Goal: Book appointment/travel/reservation

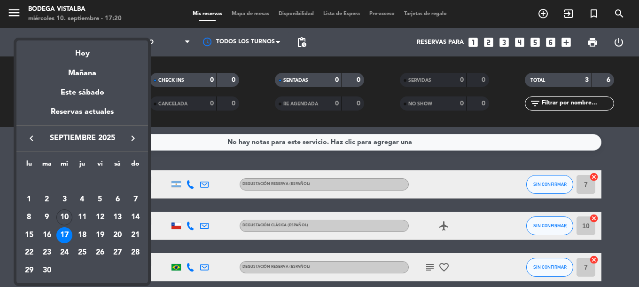
scroll to position [41, 0]
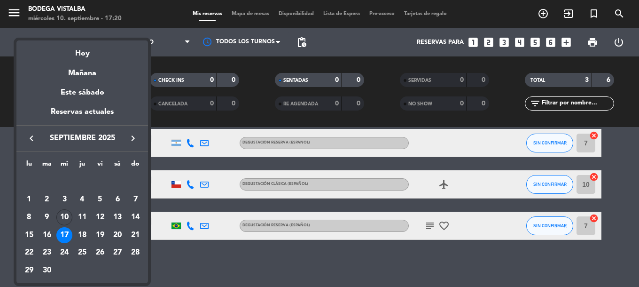
click at [72, 46] on div "Hoy" at bounding box center [82, 49] width 132 height 19
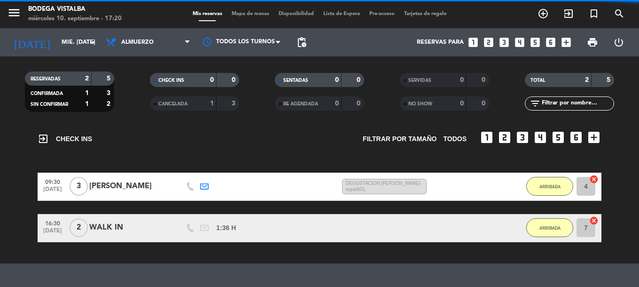
scroll to position [123, 0]
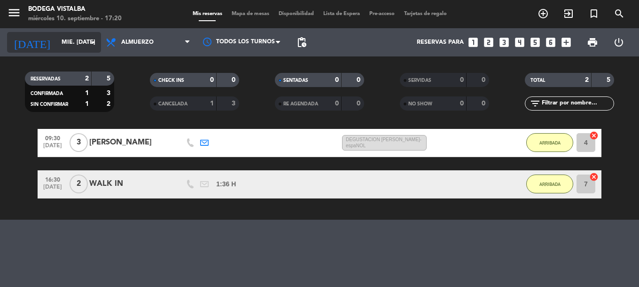
click at [77, 47] on input "mié. [DATE]" at bounding box center [96, 42] width 79 height 16
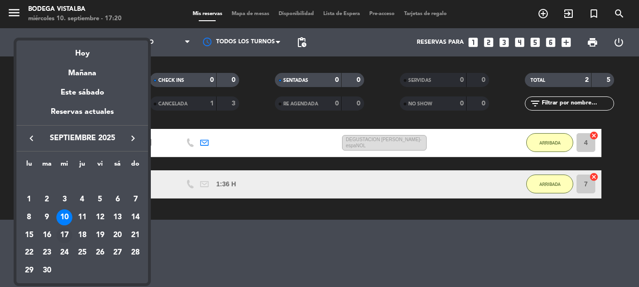
click at [70, 238] on div "17" at bounding box center [64, 235] width 16 height 16
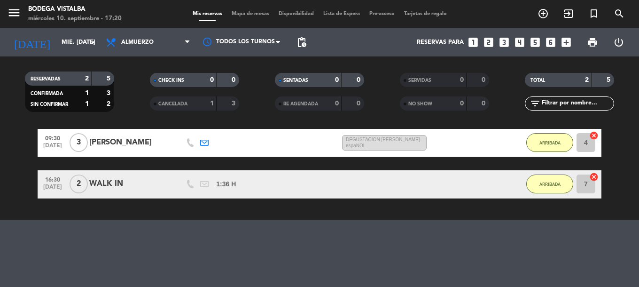
type input "mié. [DATE]"
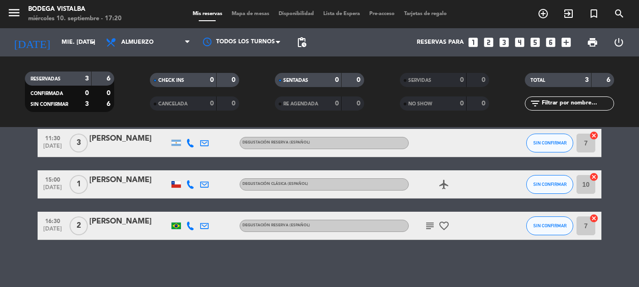
click at [490, 45] on icon "looks_two" at bounding box center [489, 42] width 12 height 12
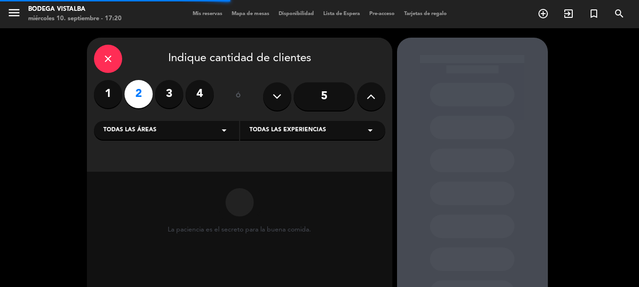
click at [195, 133] on div "Todas las áreas arrow_drop_down" at bounding box center [166, 130] width 145 height 19
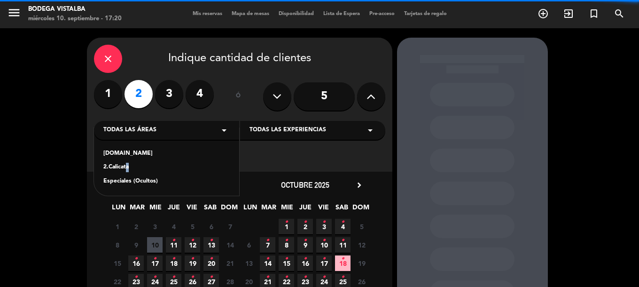
click at [125, 169] on div "2.Calicata" at bounding box center [166, 167] width 126 height 9
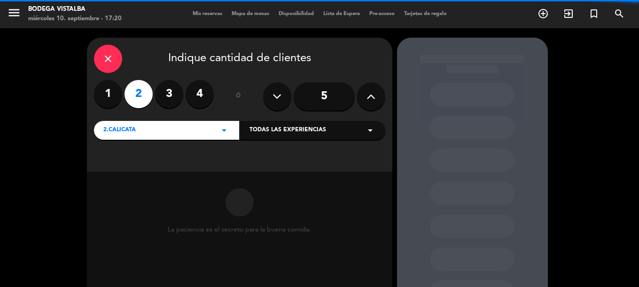
click at [351, 125] on div "Todas las experiencias arrow_drop_down" at bounding box center [312, 130] width 145 height 19
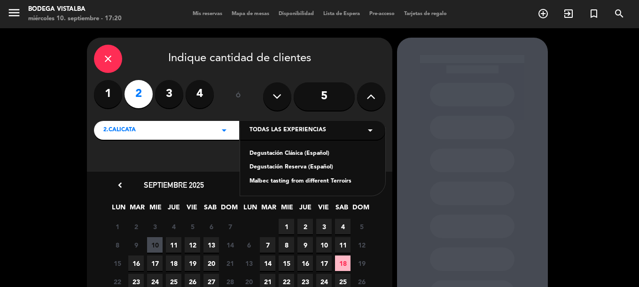
click at [293, 164] on div "Degustación Reserva (Español)" at bounding box center [313, 167] width 126 height 9
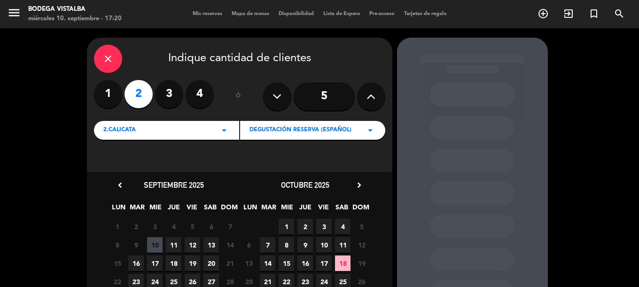
drag, startPoint x: 150, startPoint y: 262, endPoint x: 312, endPoint y: 209, distance: 171.0
click at [150, 261] on span "17" at bounding box center [155, 263] width 16 height 16
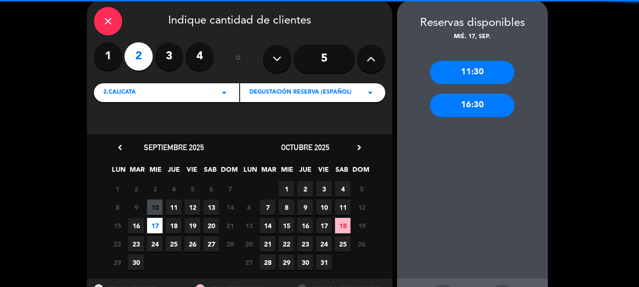
click at [496, 110] on div "16:30" at bounding box center [472, 106] width 85 height 24
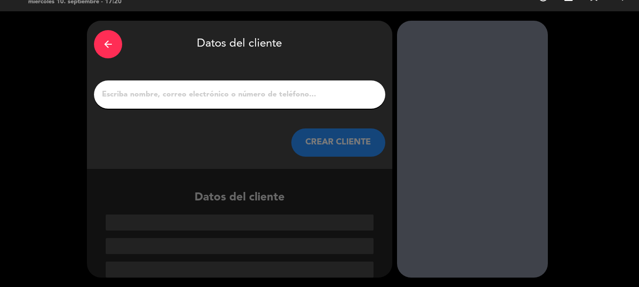
scroll to position [17, 0]
click at [236, 92] on input "1" at bounding box center [239, 94] width 277 height 13
paste input "[PERSON_NAME]"
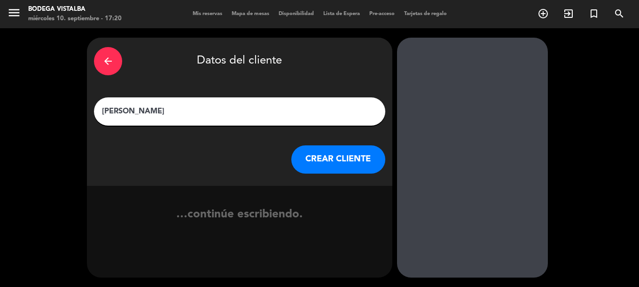
scroll to position [0, 0]
type input "[PERSON_NAME]"
click at [360, 169] on button "CREAR CLIENTE" at bounding box center [338, 159] width 94 height 28
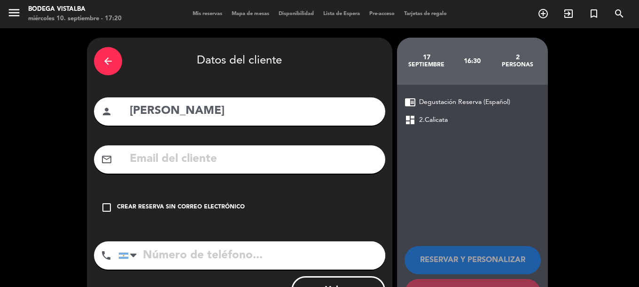
click at [147, 210] on div "Crear reserva sin correo electrónico" at bounding box center [181, 207] width 128 height 9
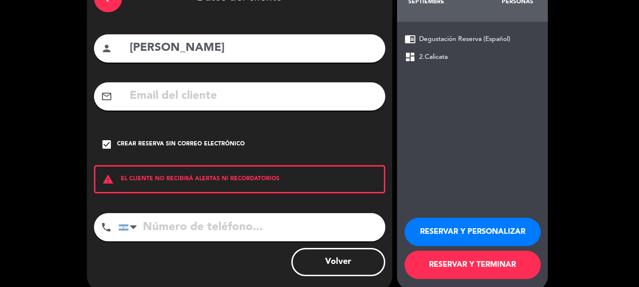
scroll to position [76, 0]
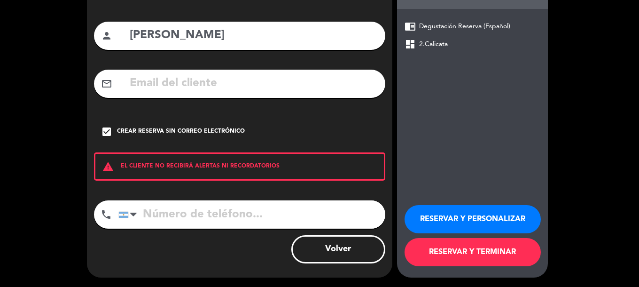
click at [463, 222] on button "RESERVAR Y PERSONALIZAR" at bounding box center [473, 219] width 136 height 28
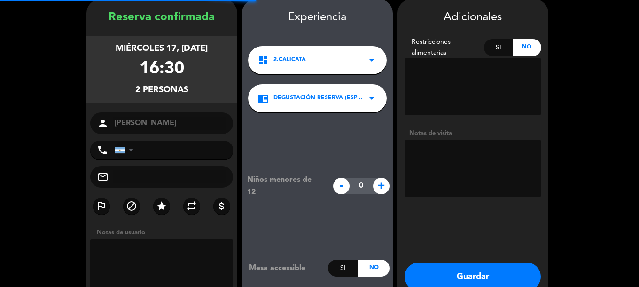
scroll to position [38, 0]
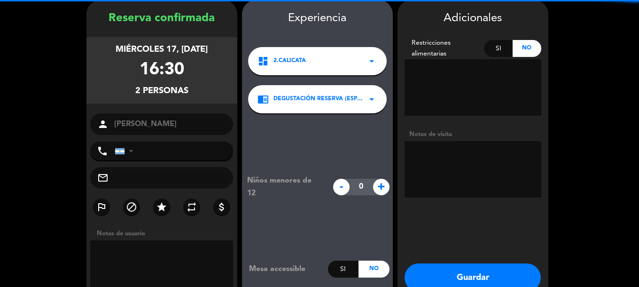
click at [453, 176] on textarea at bounding box center [473, 169] width 137 height 56
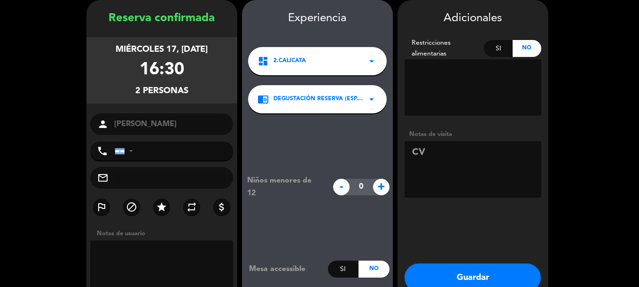
type textarea "C"
type textarea "VISTALBA BIKES"
click at [451, 269] on button "Guardar" at bounding box center [473, 277] width 136 height 28
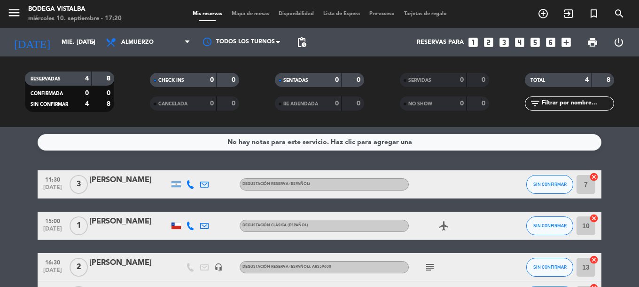
scroll to position [70, 0]
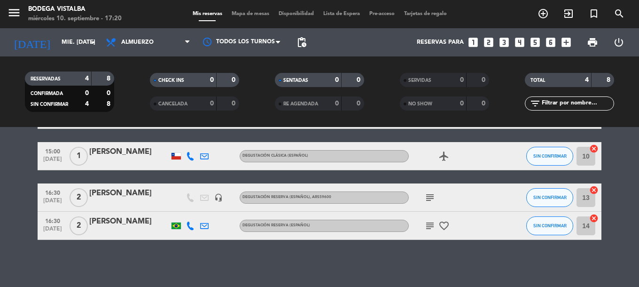
drag, startPoint x: 159, startPoint y: 182, endPoint x: 148, endPoint y: 291, distance: 109.1
click at [123, 201] on div at bounding box center [129, 204] width 80 height 8
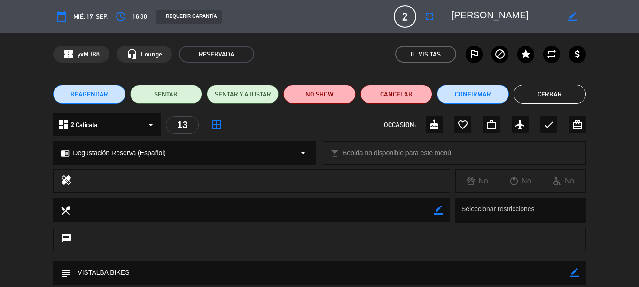
click at [126, 125] on div "dashboard 2.Calicata arrow_drop_down" at bounding box center [107, 125] width 108 height 24
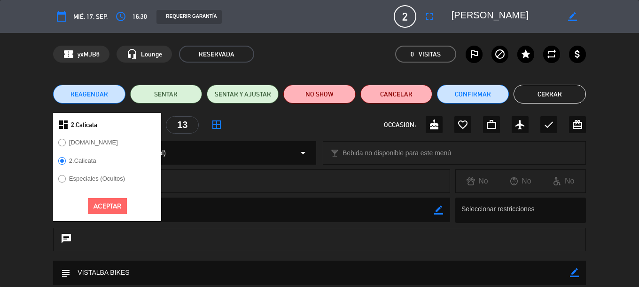
click at [76, 143] on label "[DOMAIN_NAME]" at bounding box center [93, 142] width 49 height 6
click at [94, 204] on button "Aceptar" at bounding box center [107, 206] width 39 height 16
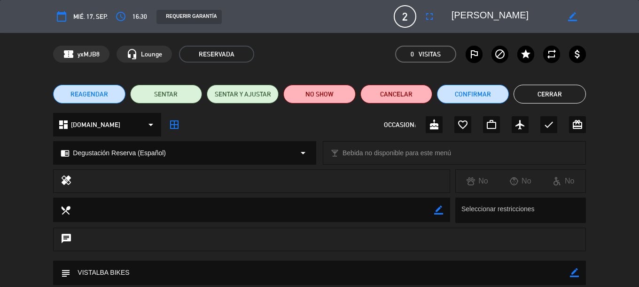
drag, startPoint x: 110, startPoint y: 159, endPoint x: 112, endPoint y: 153, distance: 6.1
click at [110, 158] on div "chrome_reader_mode Degustación Reserva (Español) arrow_drop_down" at bounding box center [185, 153] width 262 height 23
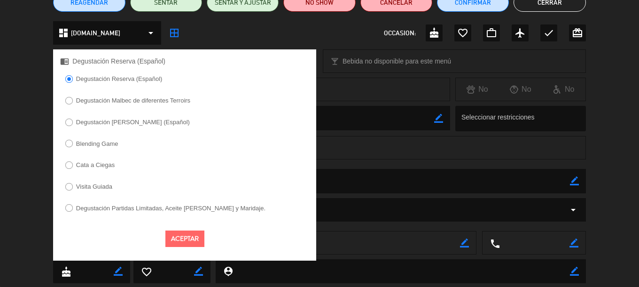
scroll to position [94, 0]
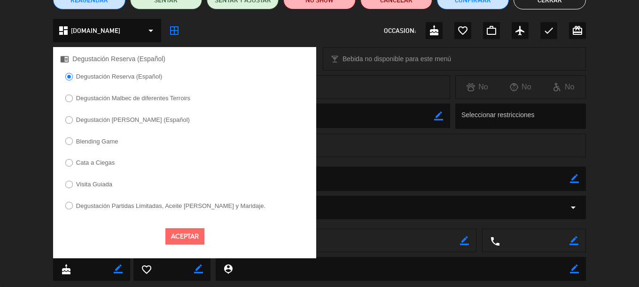
click at [331, 102] on div "healing No No No" at bounding box center [319, 89] width 639 height 28
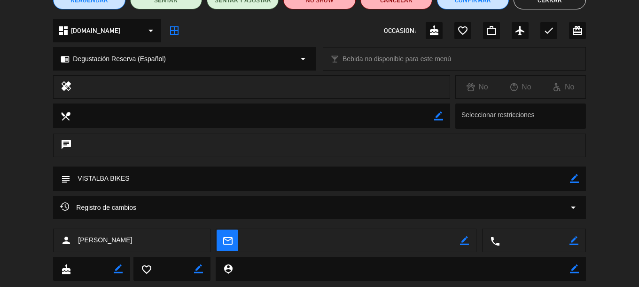
click at [85, 31] on span "[DOMAIN_NAME]" at bounding box center [95, 30] width 49 height 11
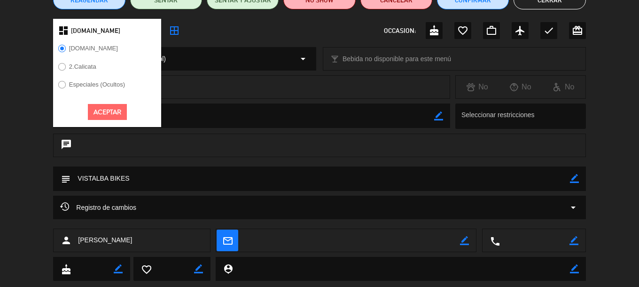
click at [80, 66] on label "2.Calicata" at bounding box center [82, 66] width 27 height 6
click at [112, 109] on button "Aceptar" at bounding box center [107, 112] width 39 height 16
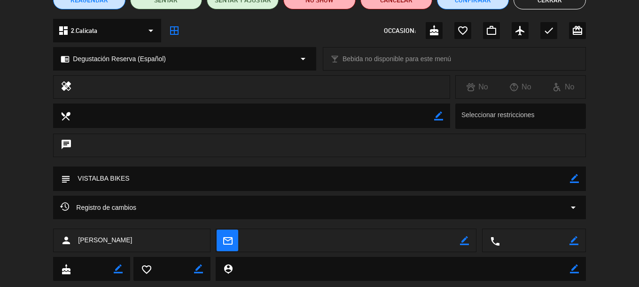
click at [143, 62] on span "Degustación Reserva (Español)" at bounding box center [119, 59] width 93 height 11
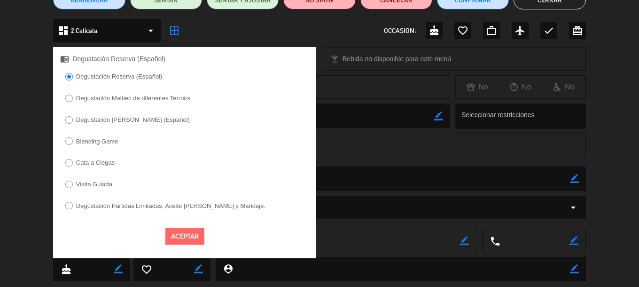
click at [179, 237] on button "Aceptar" at bounding box center [184, 236] width 39 height 16
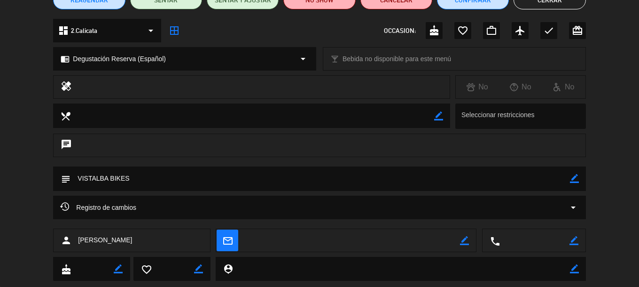
click at [109, 62] on span "Degustación Reserva (Español)" at bounding box center [119, 59] width 93 height 11
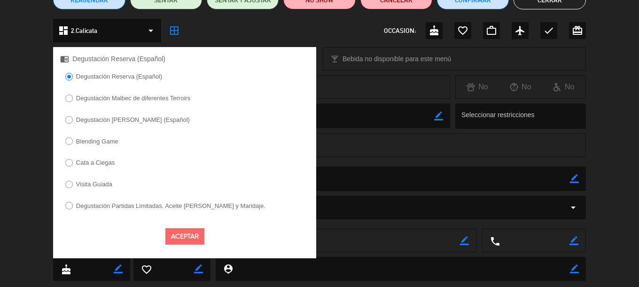
click at [109, 62] on span "Degustación Reserva (Español)" at bounding box center [118, 59] width 93 height 11
click at [373, 139] on div "chat" at bounding box center [319, 146] width 533 height 24
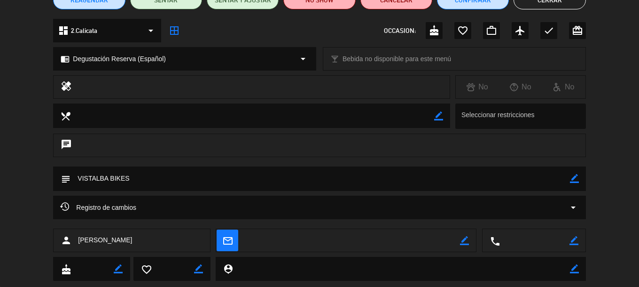
drag, startPoint x: 577, startPoint y: 178, endPoint x: 511, endPoint y: 174, distance: 66.4
click at [577, 178] on icon "border_color" at bounding box center [574, 178] width 9 height 9
click at [78, 181] on textarea at bounding box center [320, 178] width 499 height 24
type textarea "INGLES - VISTALBA BIKES"
click at [570, 178] on icon at bounding box center [574, 178] width 9 height 9
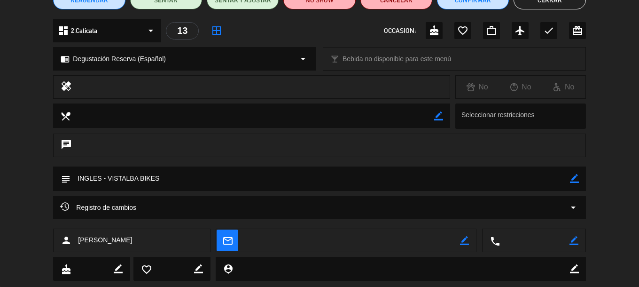
click at [566, 3] on button "Cerrar" at bounding box center [550, 0] width 72 height 19
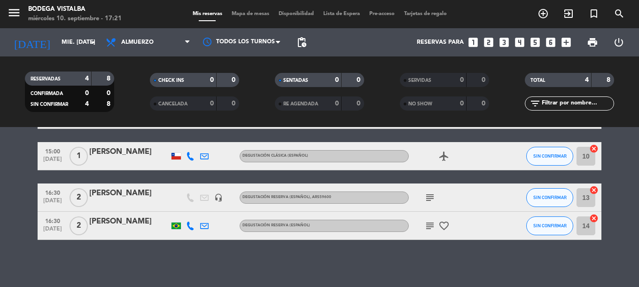
click at [434, 198] on icon "subject" at bounding box center [430, 197] width 11 height 11
